Goal: Transaction & Acquisition: Purchase product/service

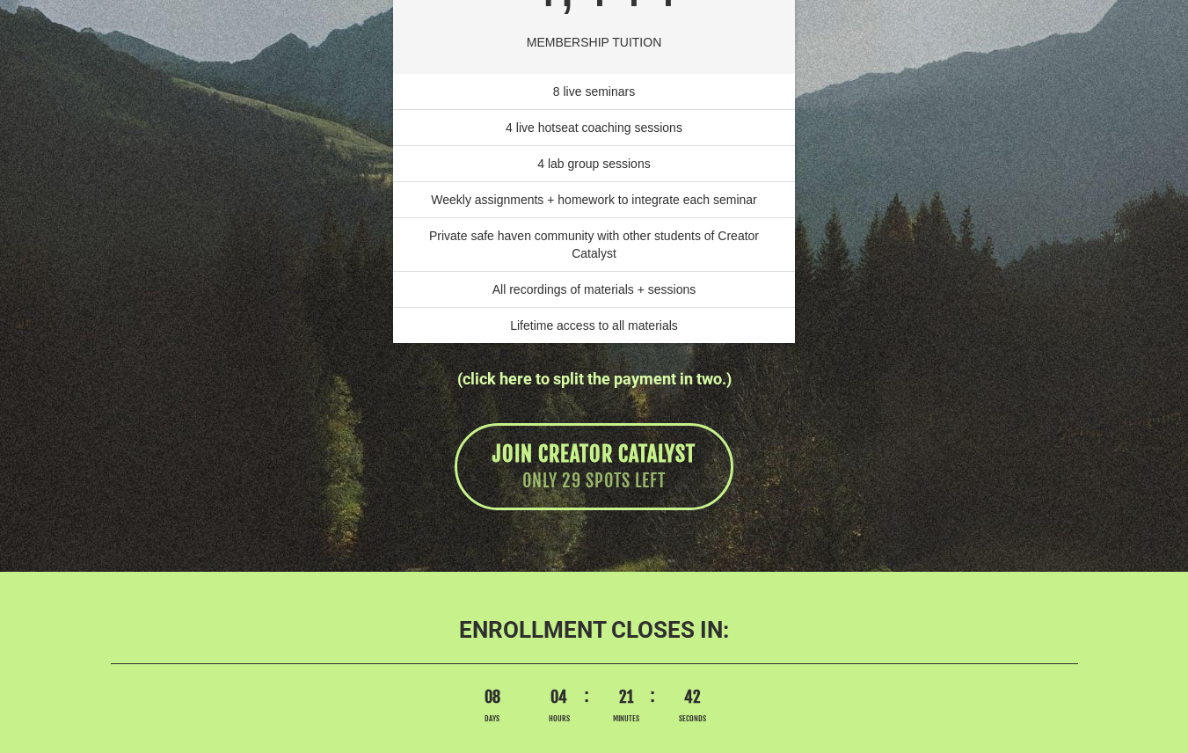
scroll to position [12411, 0]
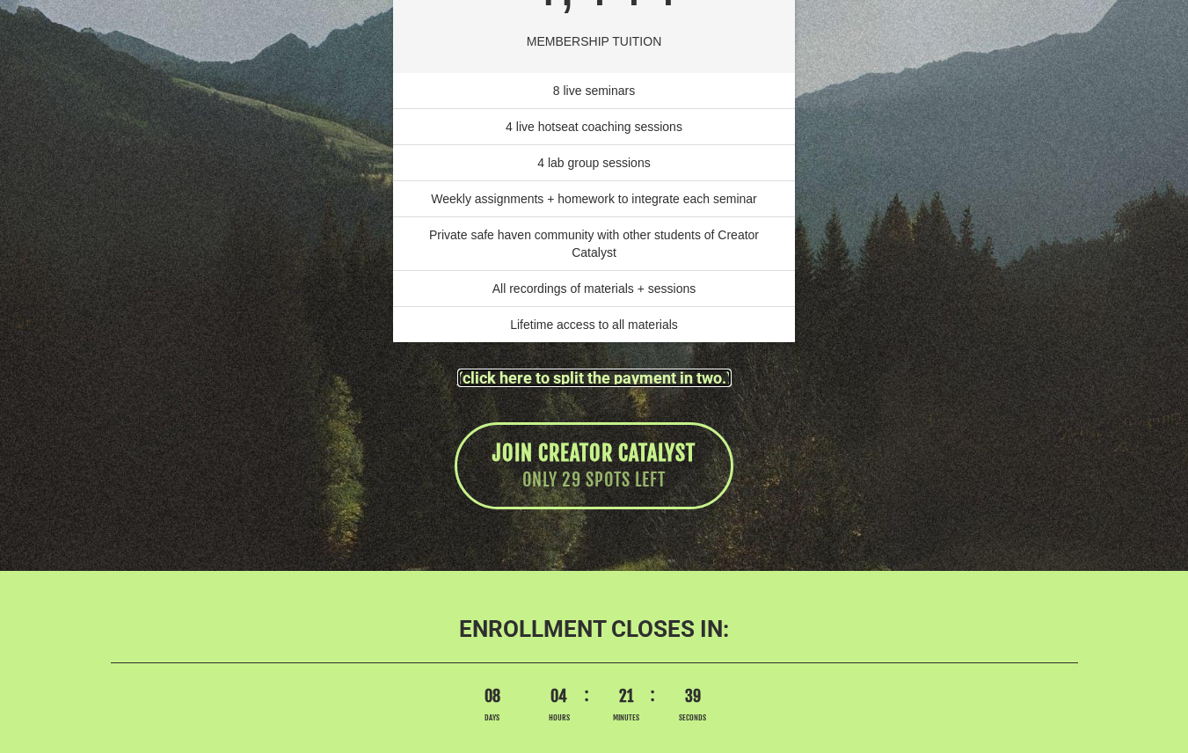
click at [652, 387] on link "(click here to split the payment in two.)" at bounding box center [594, 377] width 274 height 18
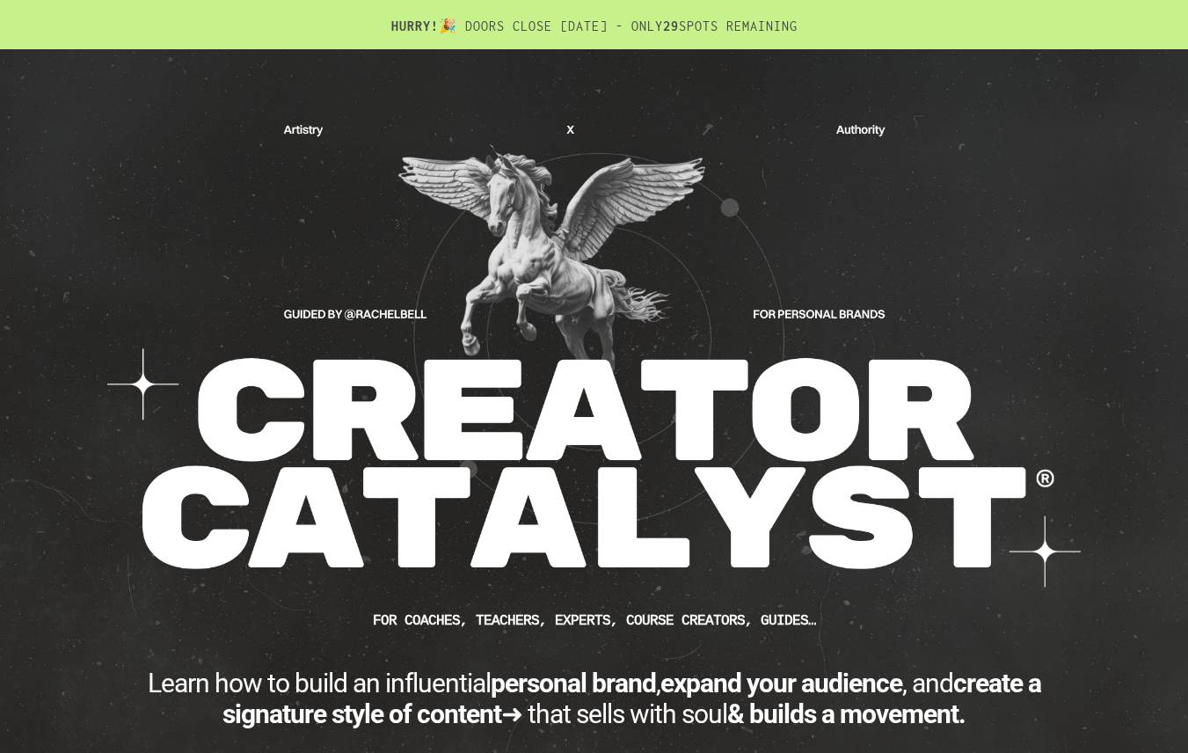
click at [1078, 107] on div "CUSTOM JAVASCRIPT / HTML FOR Coaches, teachers, experts, course creators, guide…" at bounding box center [594, 478] width 1020 height 770
click at [935, 208] on img at bounding box center [594, 355] width 976 height 470
click at [958, 138] on img at bounding box center [594, 355] width 976 height 470
drag, startPoint x: 125, startPoint y: 92, endPoint x: 461, endPoint y: 368, distance: 434.8
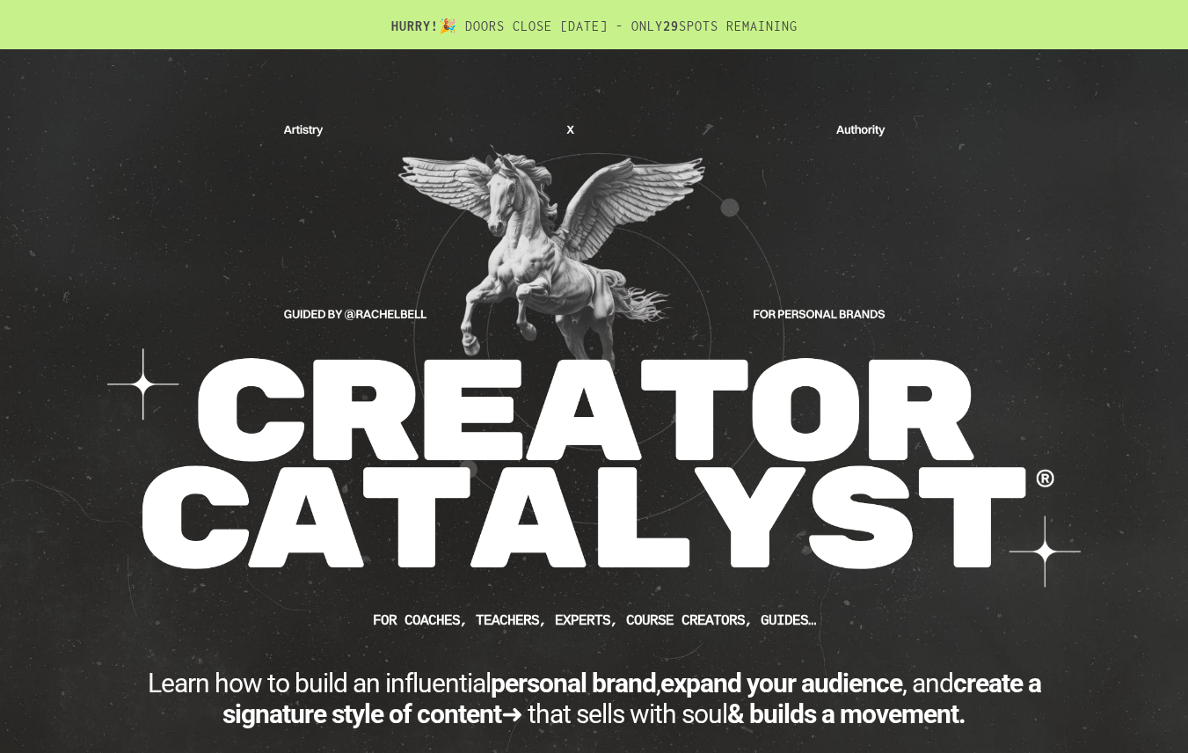
click at [461, 371] on div "CUSTOM JAVASCRIPT / HTML FOR Coaches, teachers, experts, course creators, guide…" at bounding box center [594, 496] width 1029 height 841
click at [449, 359] on img at bounding box center [594, 355] width 976 height 470
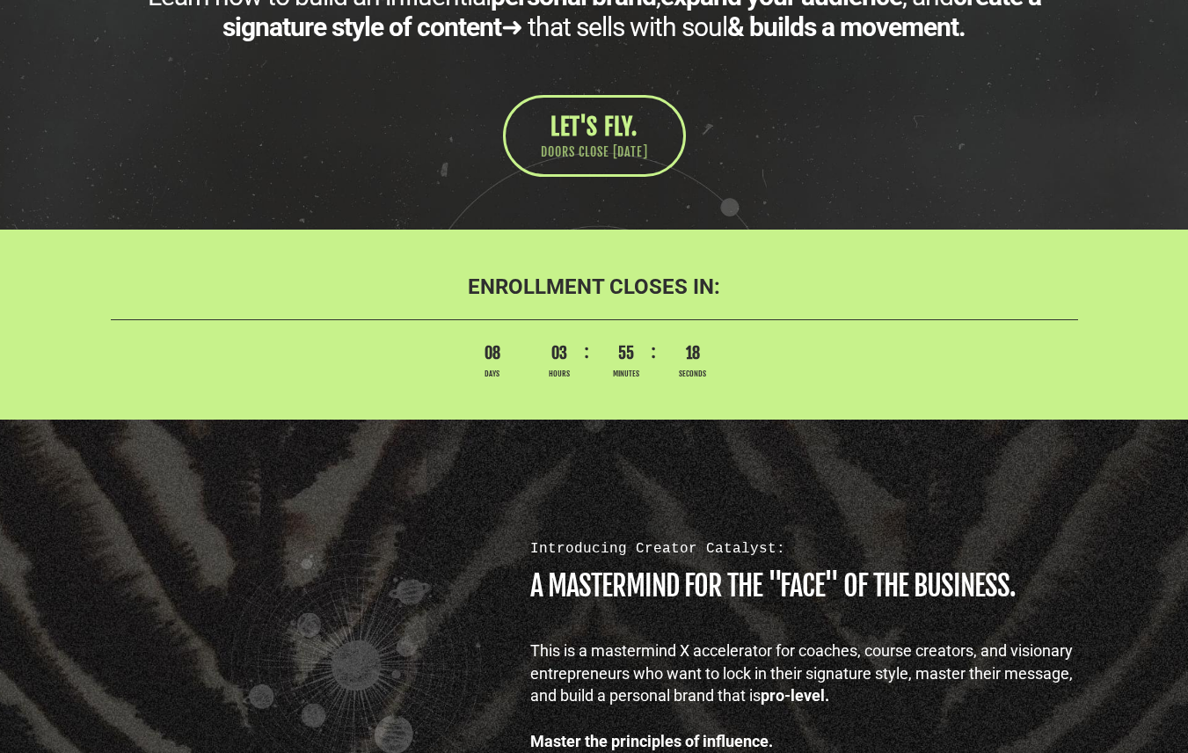
scroll to position [685, 0]
